Goal: Download file/media

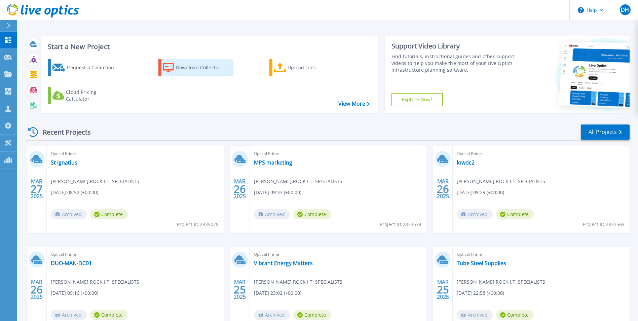
click at [202, 67] on div "Download Collector" at bounding box center [203, 67] width 54 height 13
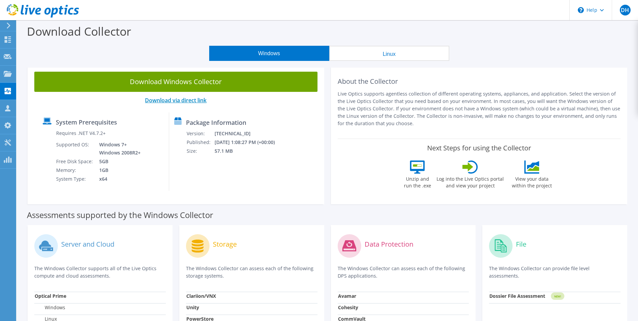
click at [185, 102] on link "Download via direct link" at bounding box center [176, 99] width 62 height 7
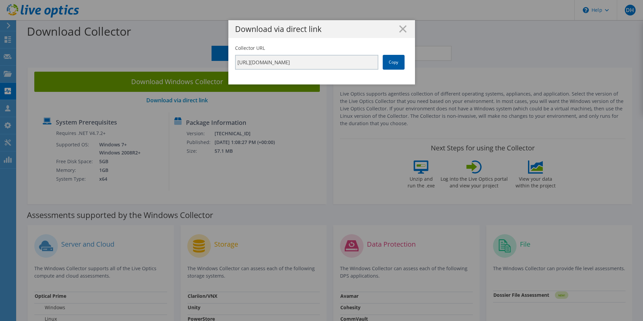
click at [392, 59] on link "Copy" at bounding box center [394, 62] width 22 height 15
click at [404, 31] on h1 "Download via direct link" at bounding box center [321, 29] width 173 height 8
click at [400, 29] on line at bounding box center [402, 29] width 7 height 7
